Goal: Task Accomplishment & Management: Use online tool/utility

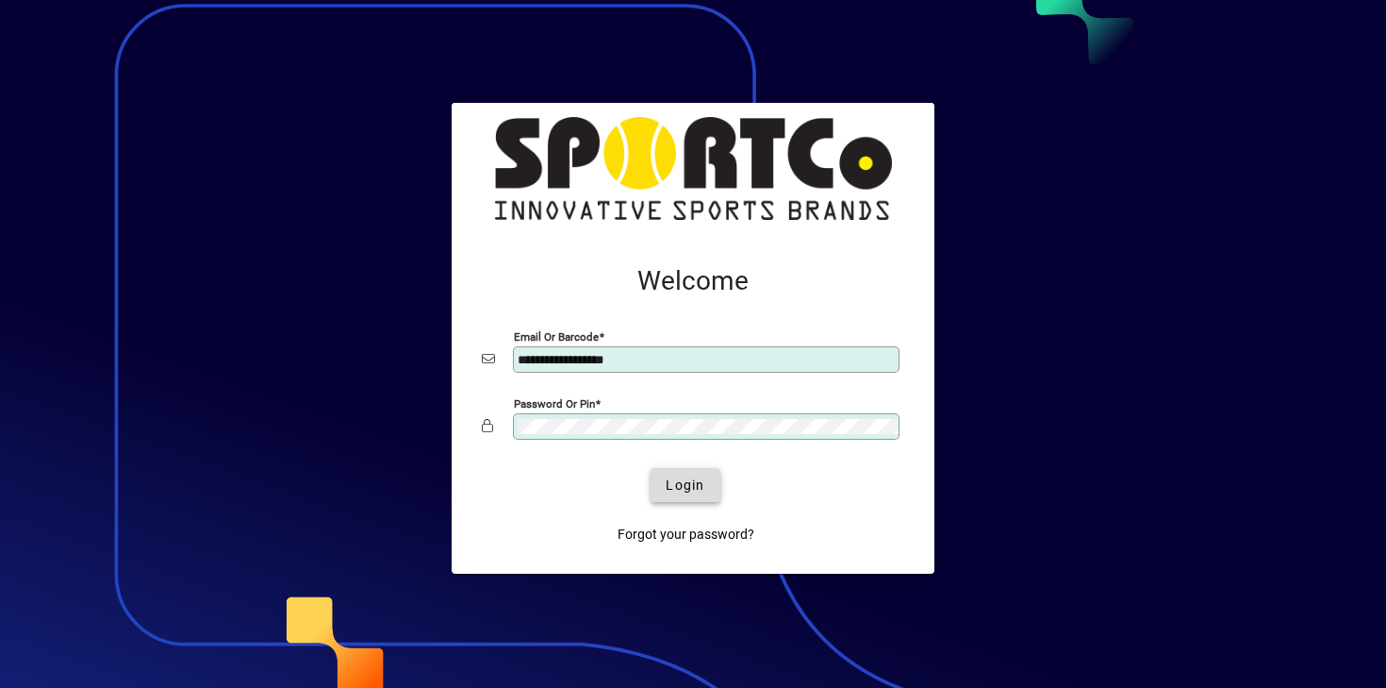
click at [683, 493] on span "Login" at bounding box center [685, 485] width 39 height 20
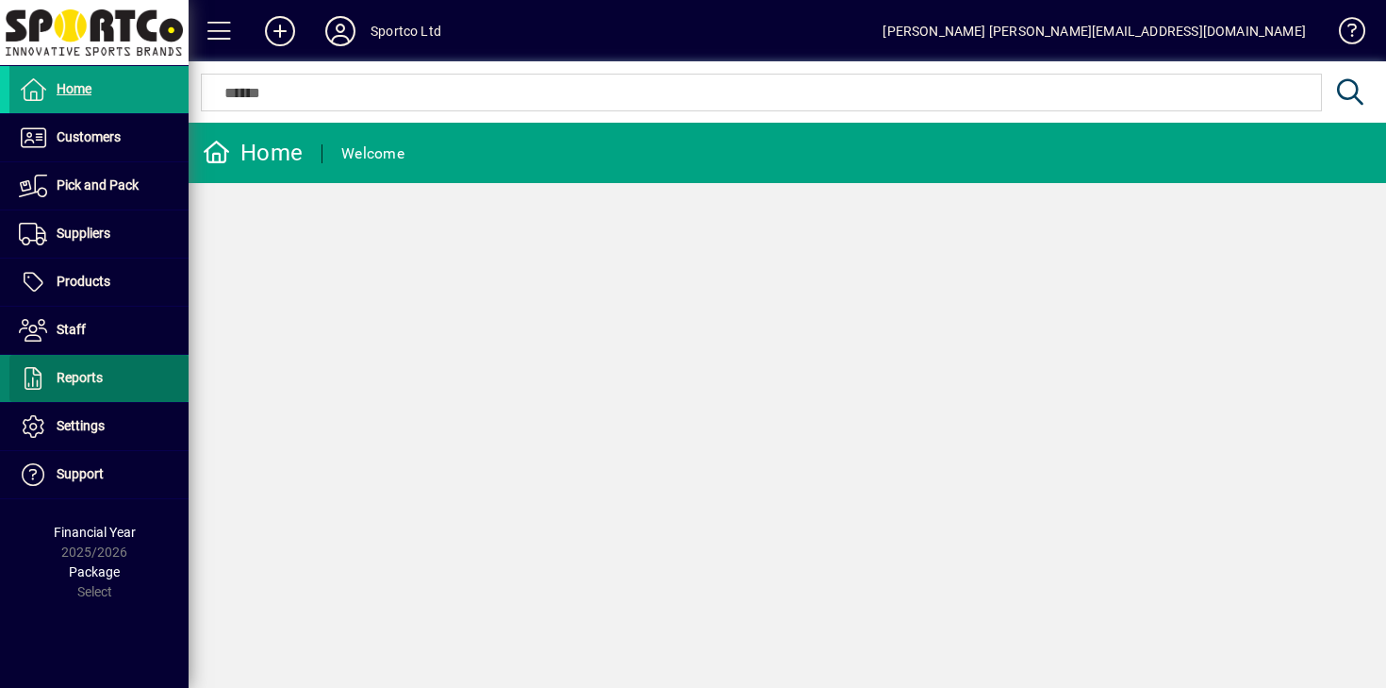
click at [98, 386] on span "Reports" at bounding box center [55, 378] width 93 height 23
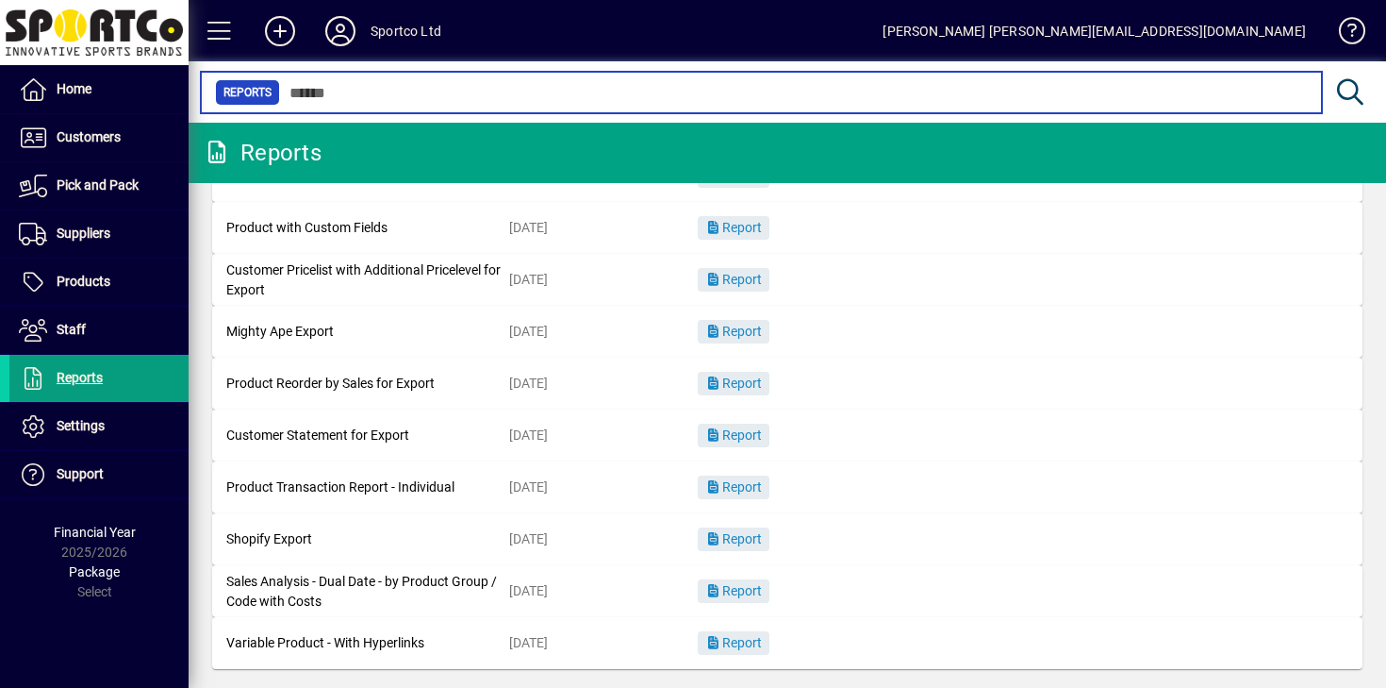
scroll to position [281, 0]
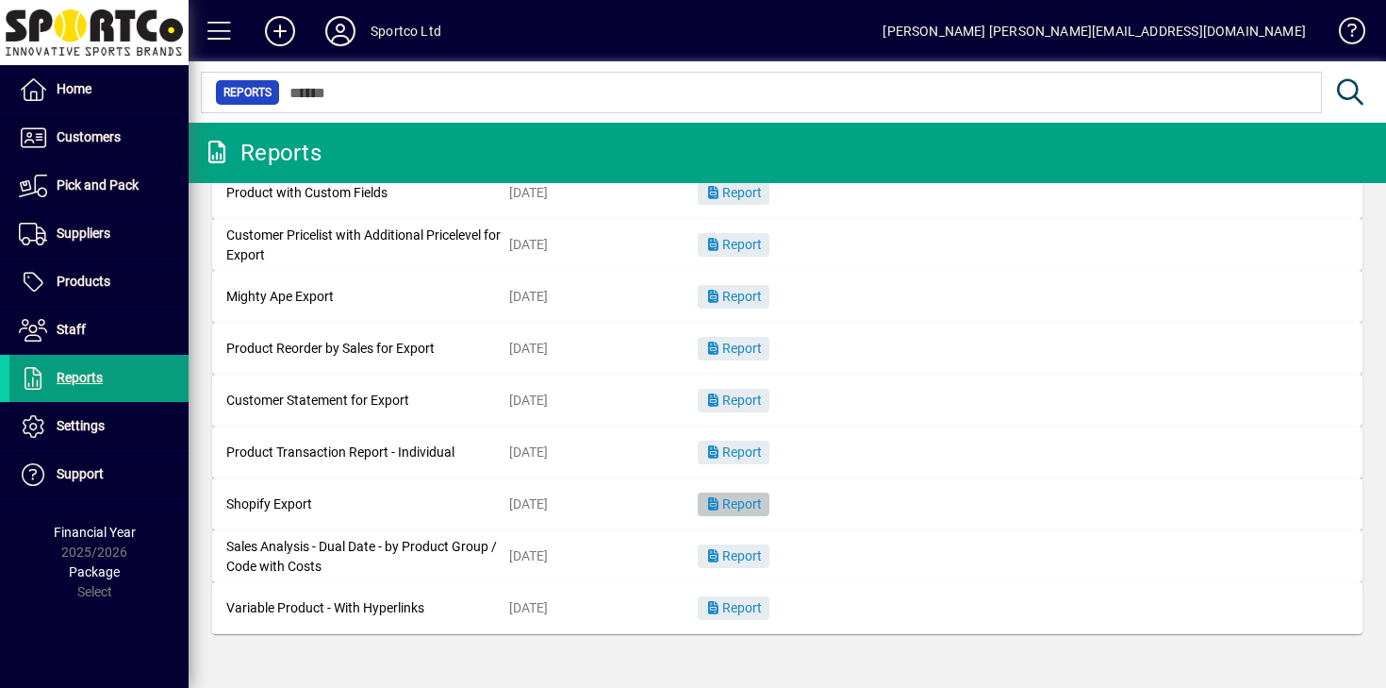
click at [753, 501] on span "Report" at bounding box center [733, 503] width 57 height 15
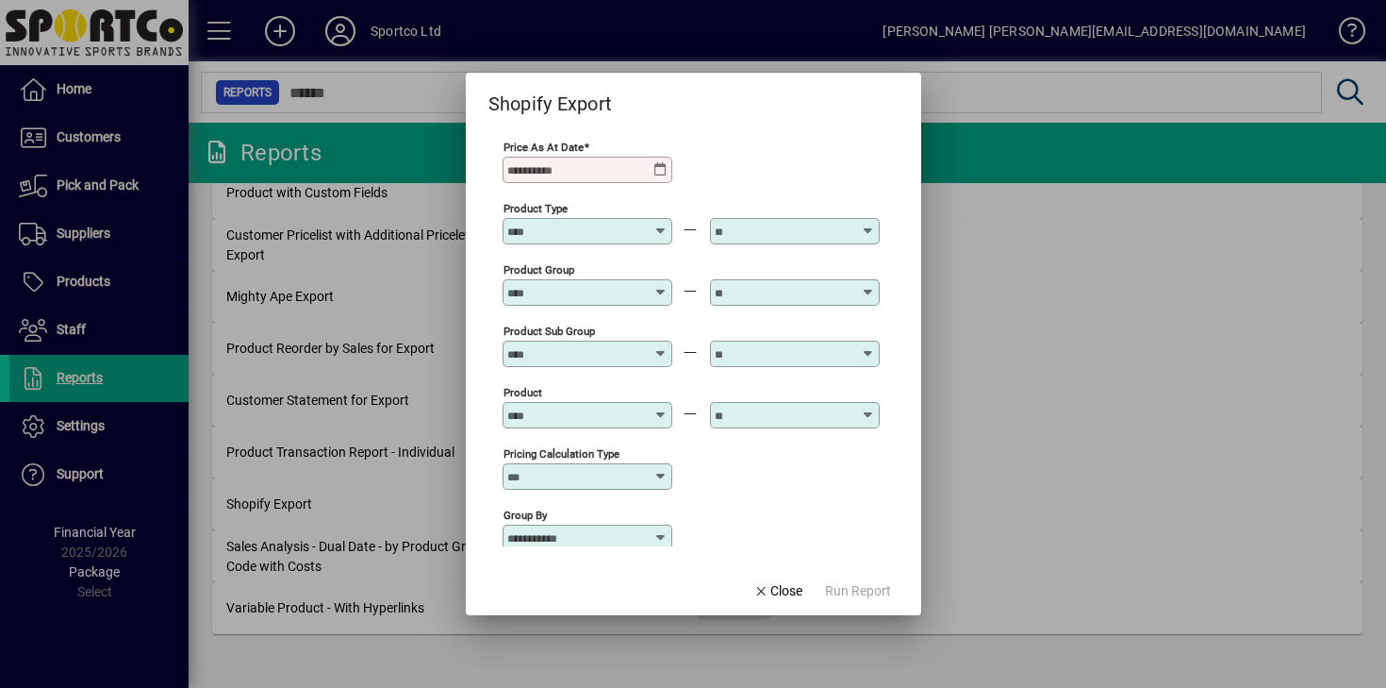
click at [664, 174] on icon at bounding box center [661, 169] width 15 height 15
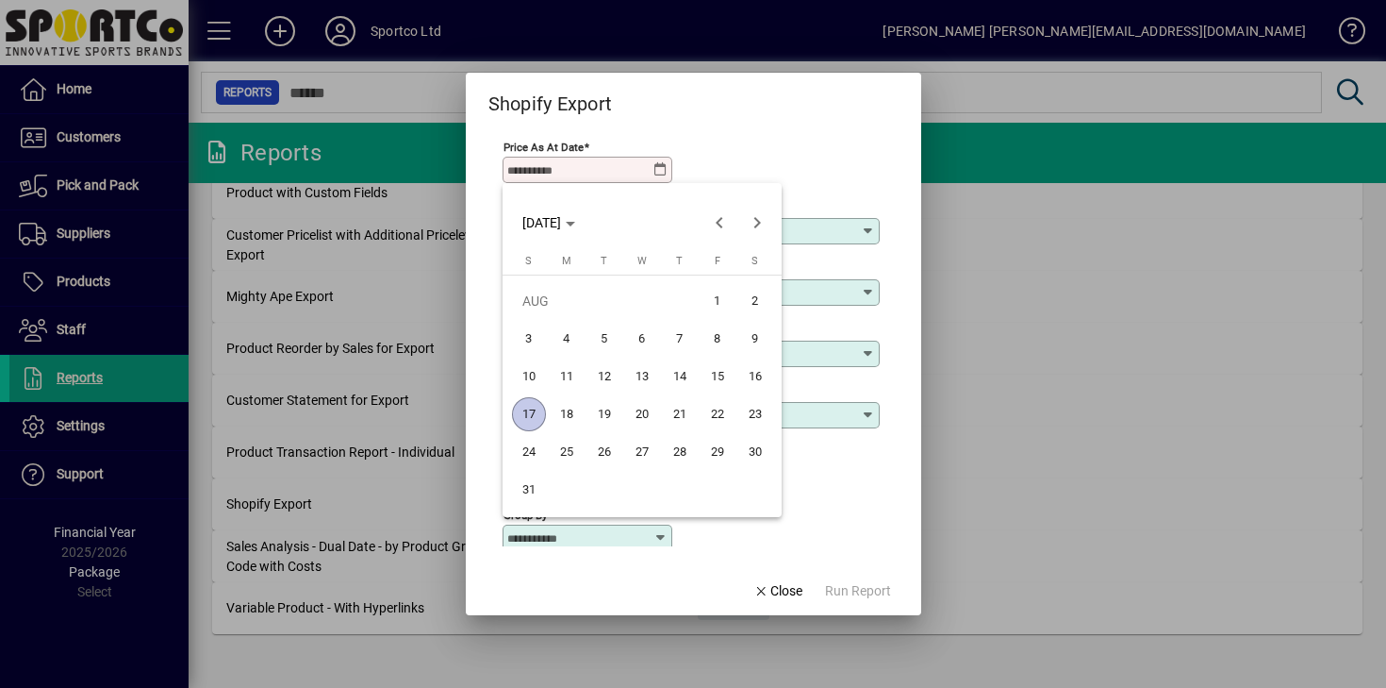
click at [539, 411] on span "17" at bounding box center [529, 414] width 34 height 34
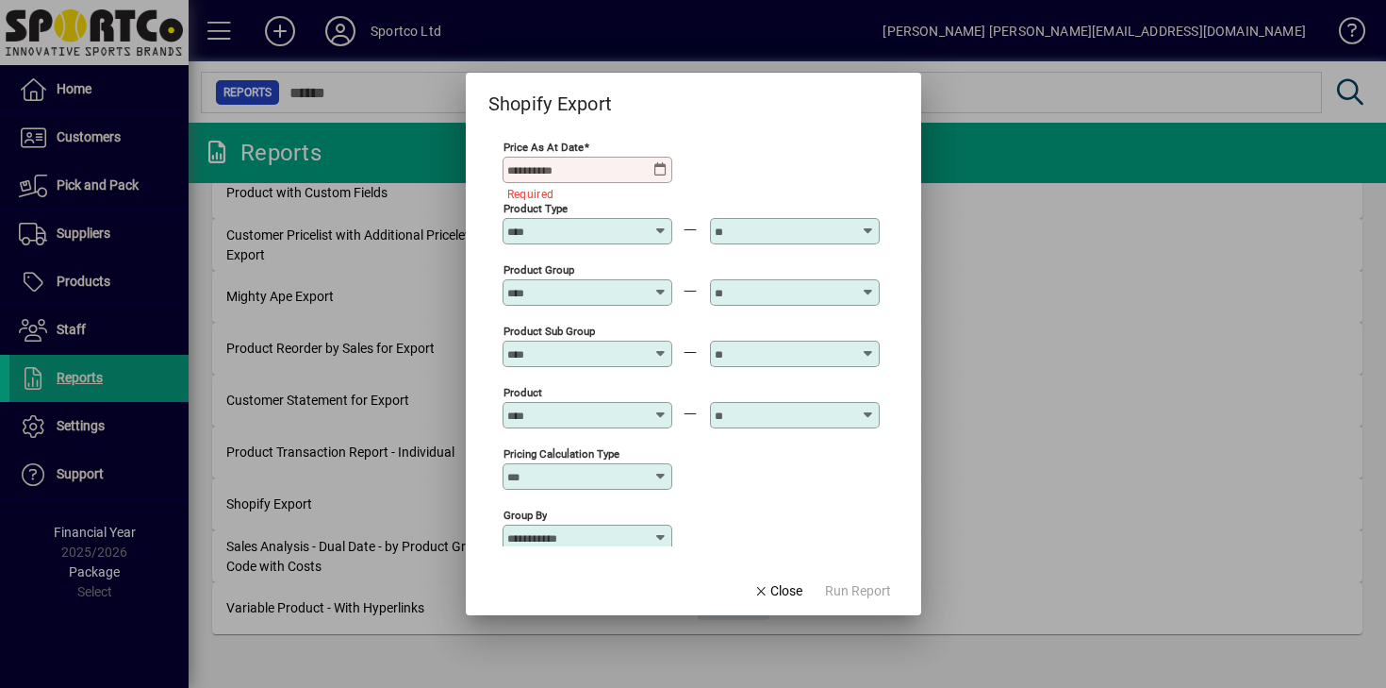
type input "**********"
click at [859, 585] on span "Run Report" at bounding box center [858, 591] width 66 height 20
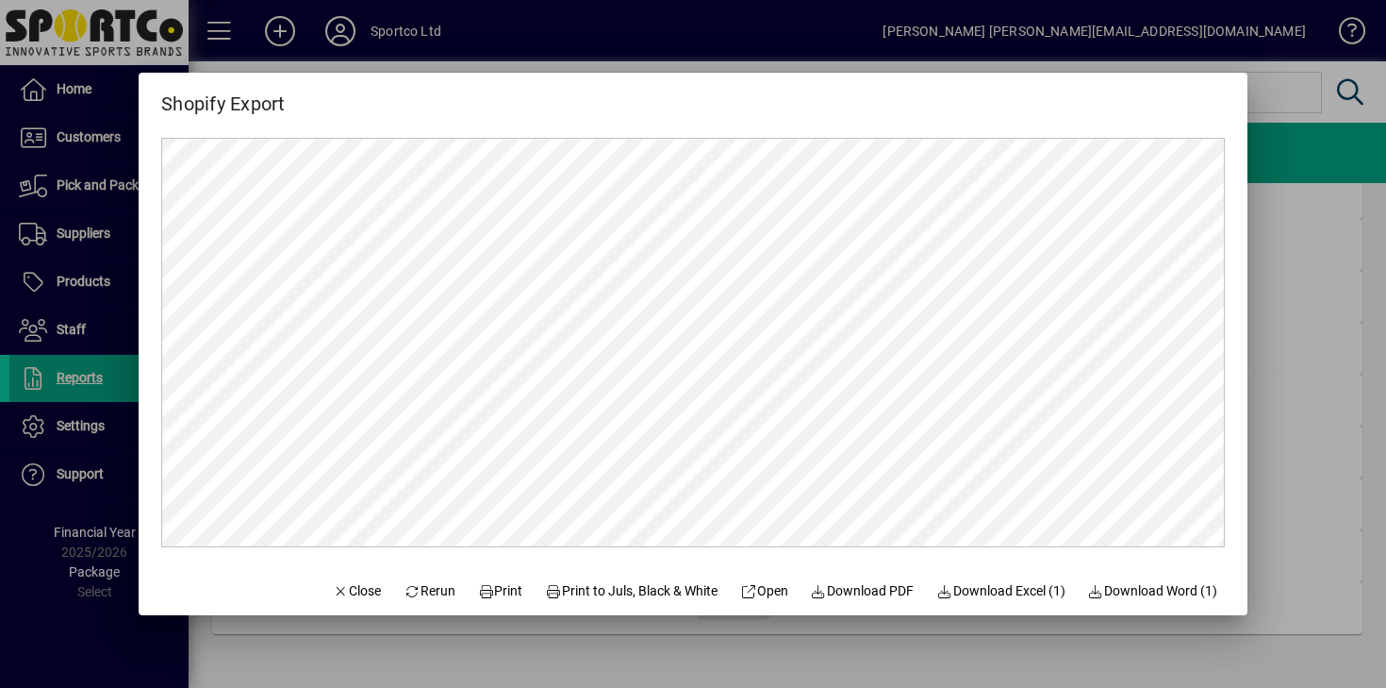
scroll to position [0, 0]
click at [1003, 591] on span "Download Excel (1)" at bounding box center [1001, 591] width 129 height 20
